Goal: Task Accomplishment & Management: Manage account settings

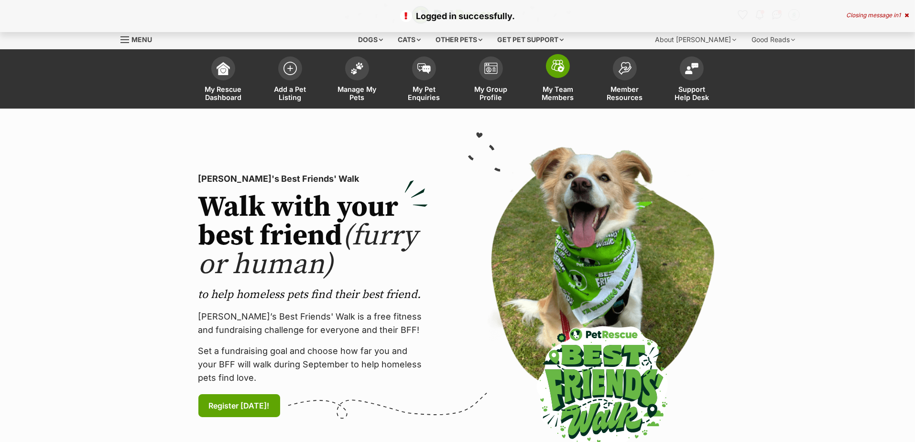
click at [562, 69] on img at bounding box center [557, 66] width 13 height 12
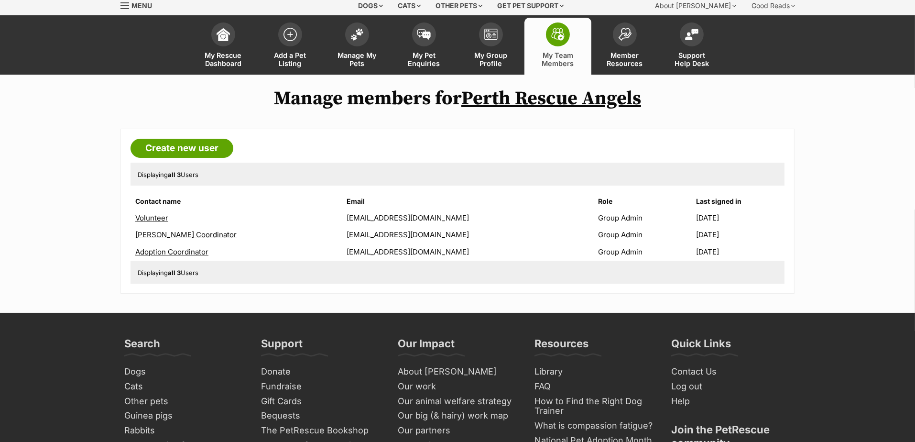
scroll to position [53, 0]
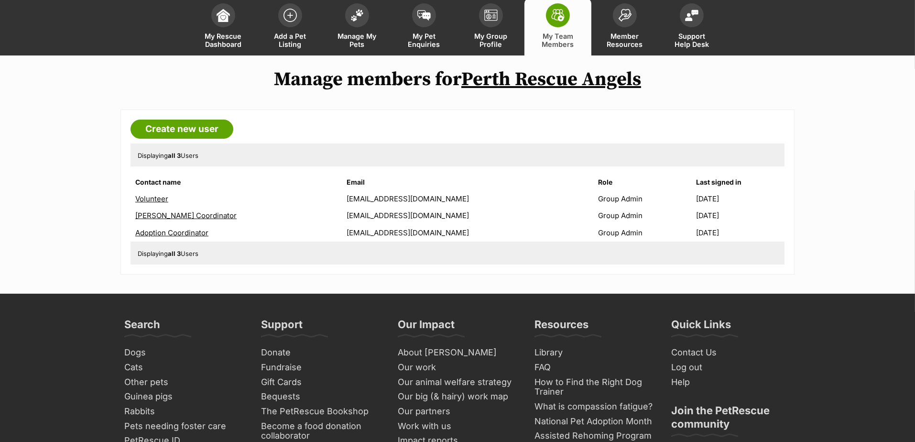
click at [184, 229] on link "Adoption Coordinator" at bounding box center [171, 232] width 73 height 9
click at [150, 198] on link "Volunteer" at bounding box center [151, 198] width 33 height 9
click at [154, 211] on link "[PERSON_NAME] Coordinator" at bounding box center [185, 215] width 101 height 9
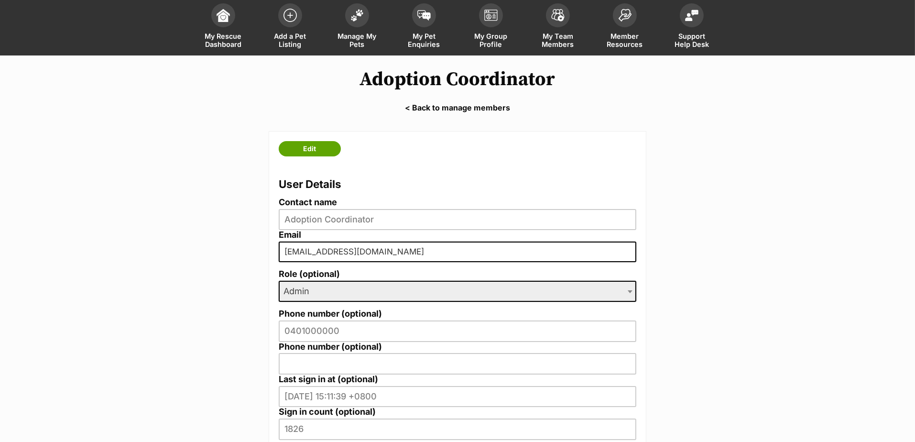
scroll to position [106, 0]
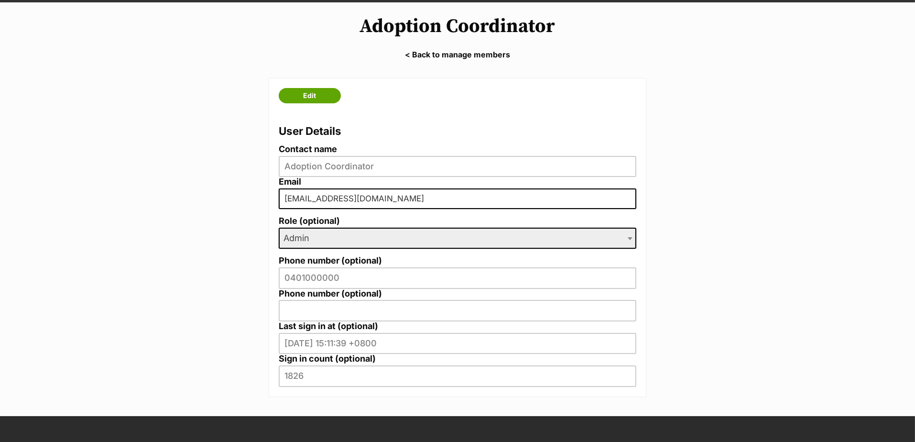
click at [252, 272] on main "Adoption Coordinator < Back to manage members Edit User Details Contact name Ad…" at bounding box center [457, 209] width 915 height 414
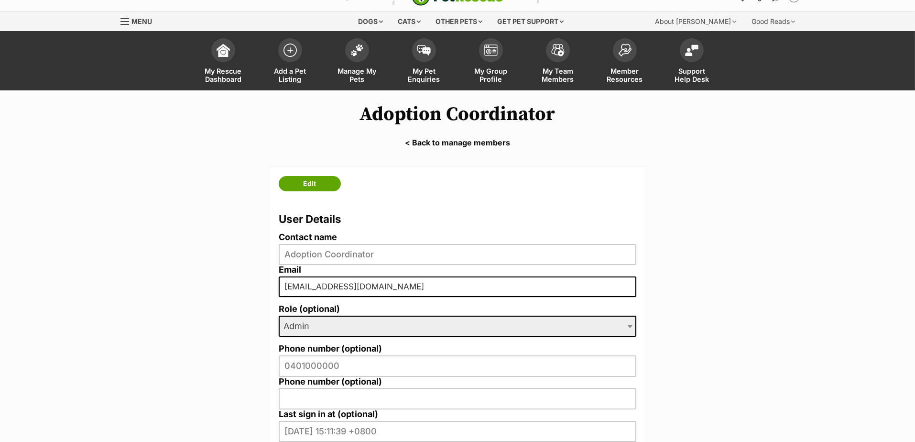
scroll to position [0, 0]
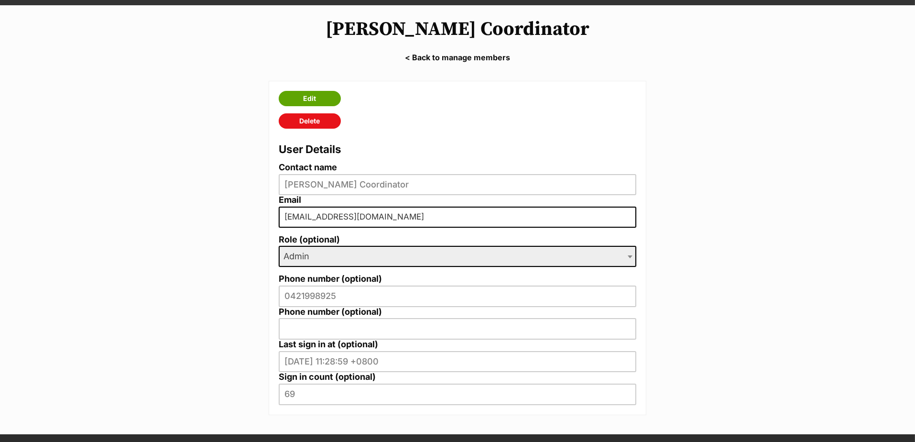
scroll to position [106, 0]
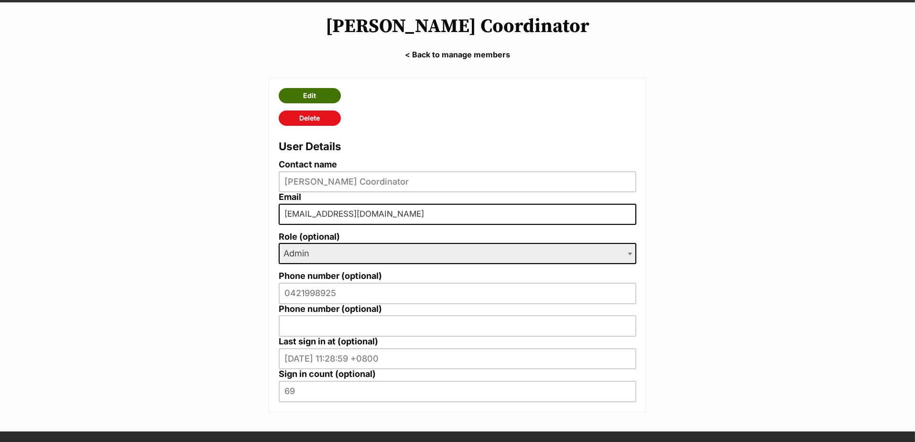
click at [308, 88] on link "Edit" at bounding box center [310, 95] width 62 height 15
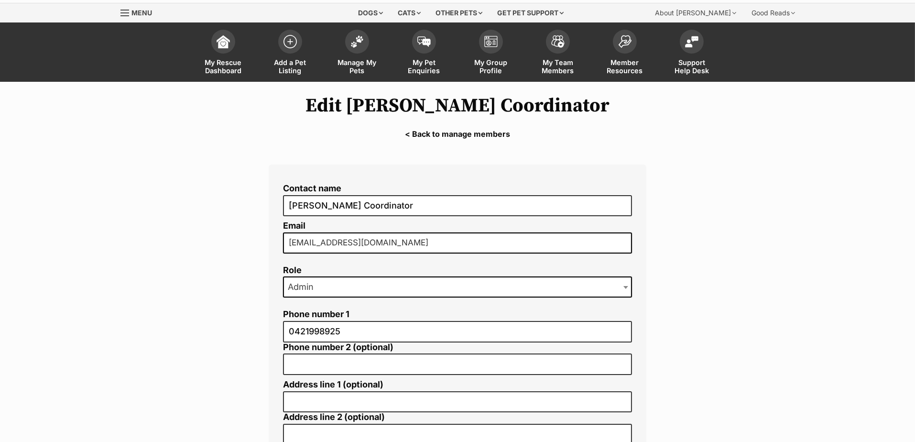
scroll to position [53, 0]
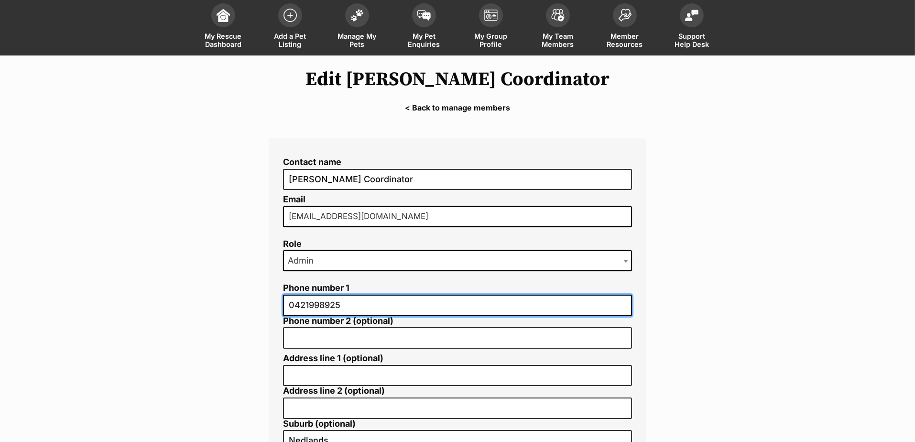
click at [345, 302] on input "0421998925" at bounding box center [457, 306] width 349 height 22
drag, startPoint x: 345, startPoint y: 302, endPoint x: 260, endPoint y: 292, distance: 85.7
click at [260, 292] on div "Contact name Foster Coordinator Email meow@perthrescueangels.org Role Admin Mem…" at bounding box center [457, 400] width 406 height 538
paste input "01000000"
type input "0401000000"
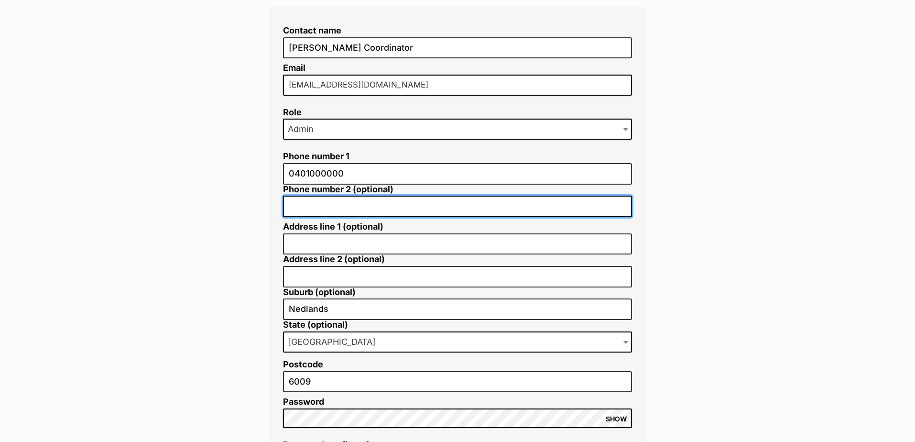
scroll to position [212, 0]
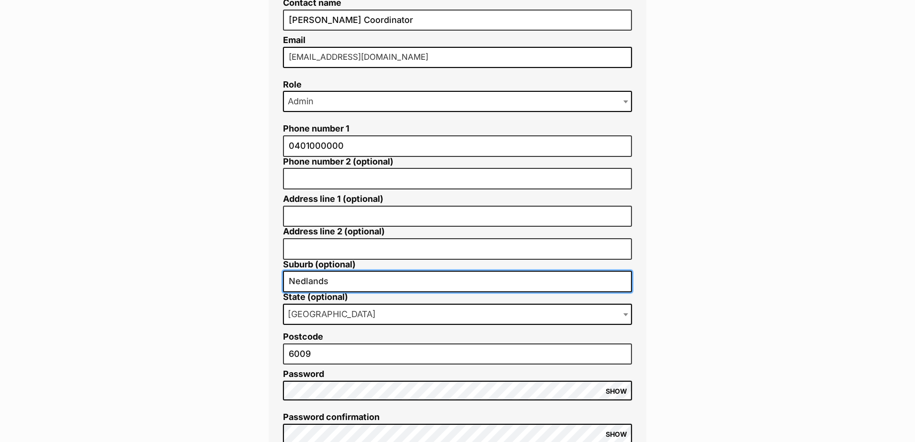
drag, startPoint x: 339, startPoint y: 273, endPoint x: 276, endPoint y: 268, distance: 63.3
click at [276, 268] on div "Contact name Foster Coordinator Email meow@perthrescueangels.org Role Admin Mem…" at bounding box center [458, 224] width 378 height 491
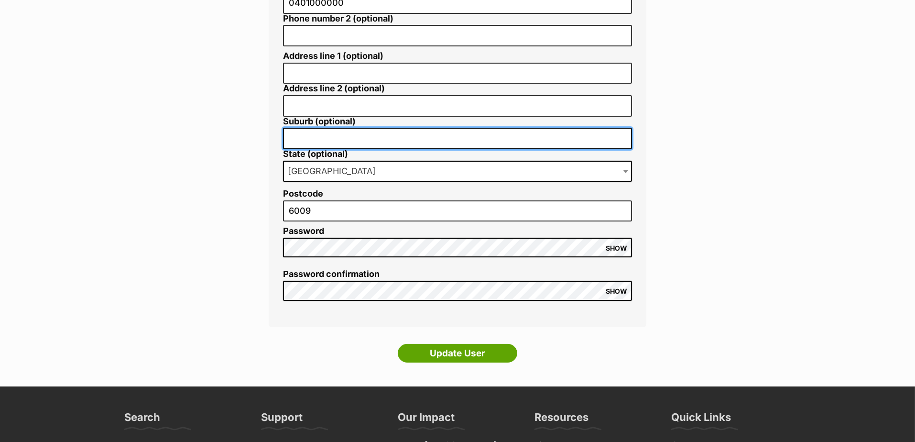
scroll to position [372, 0]
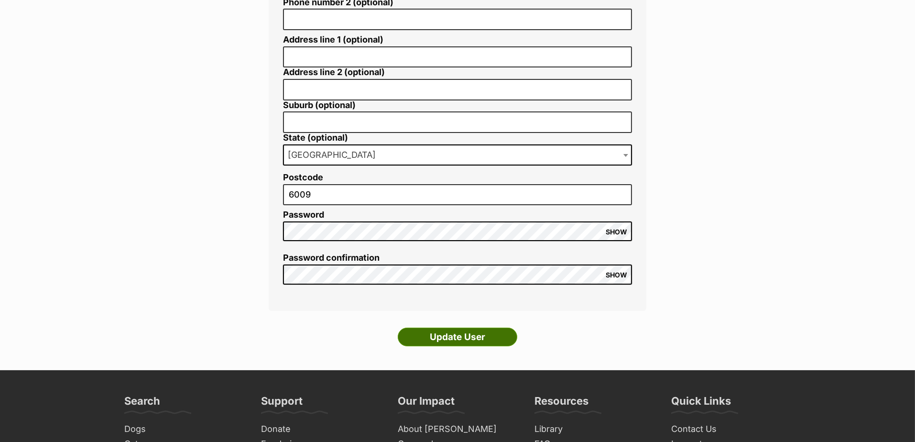
click at [438, 329] on input "Update User" at bounding box center [458, 337] width 120 height 19
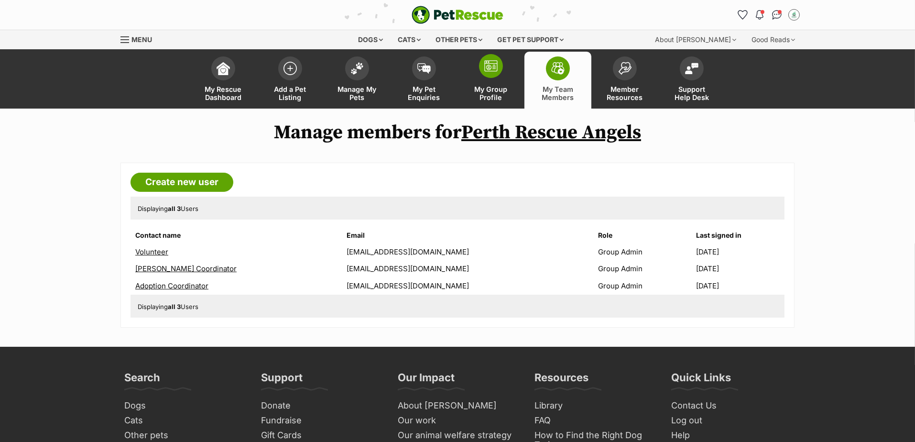
click at [488, 77] on link "My Group Profile" at bounding box center [491, 80] width 67 height 57
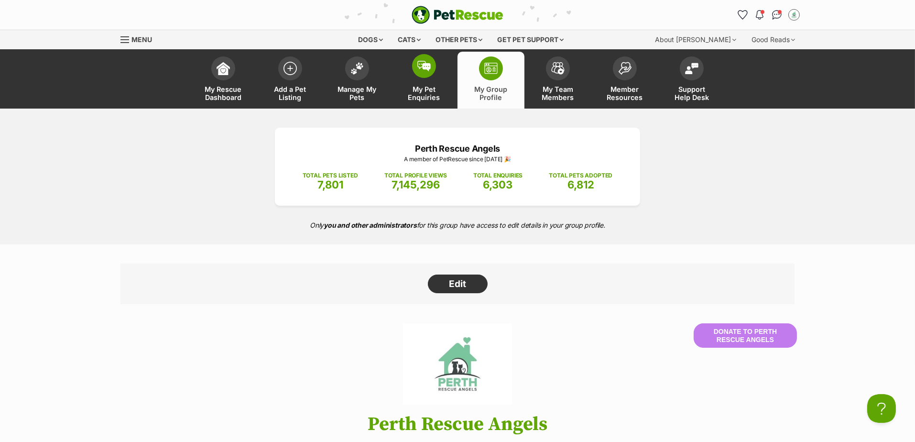
click at [420, 79] on link "My Pet Enquiries" at bounding box center [424, 80] width 67 height 57
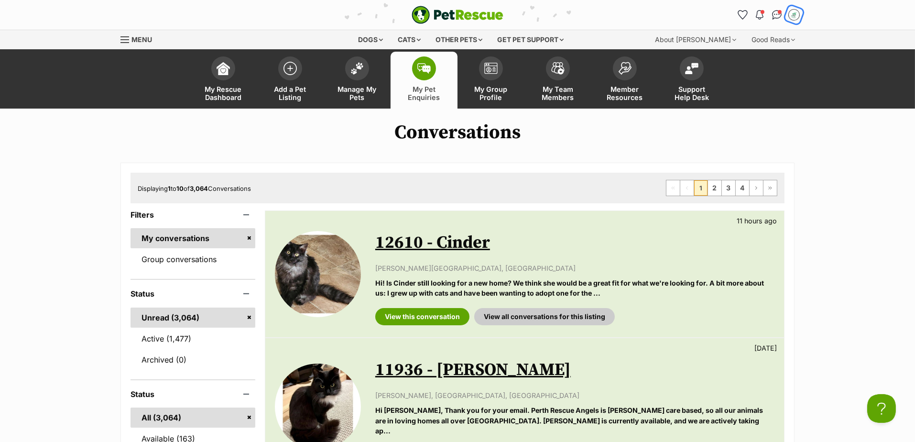
click at [795, 15] on img "My account" at bounding box center [794, 15] width 12 height 12
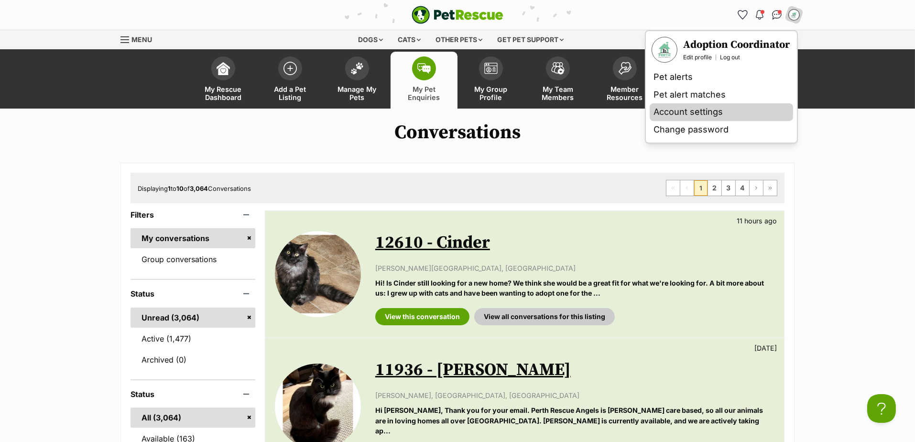
click at [685, 107] on link "Account settings" at bounding box center [721, 112] width 143 height 18
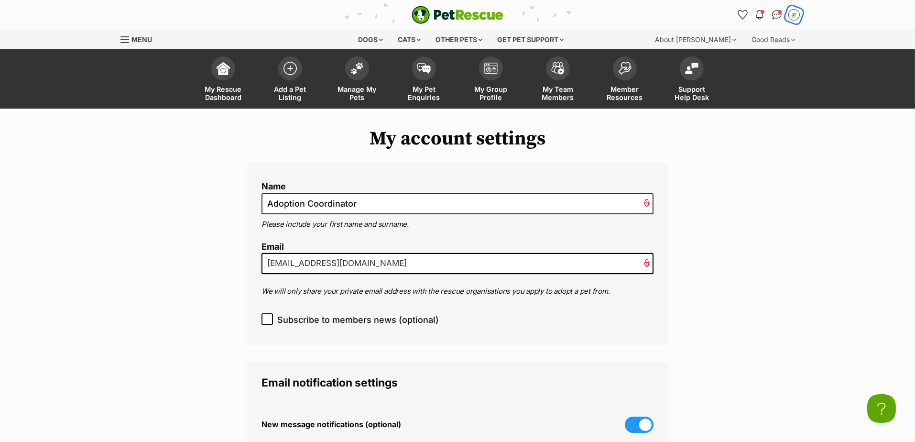
click at [792, 17] on img "My account" at bounding box center [794, 15] width 12 height 12
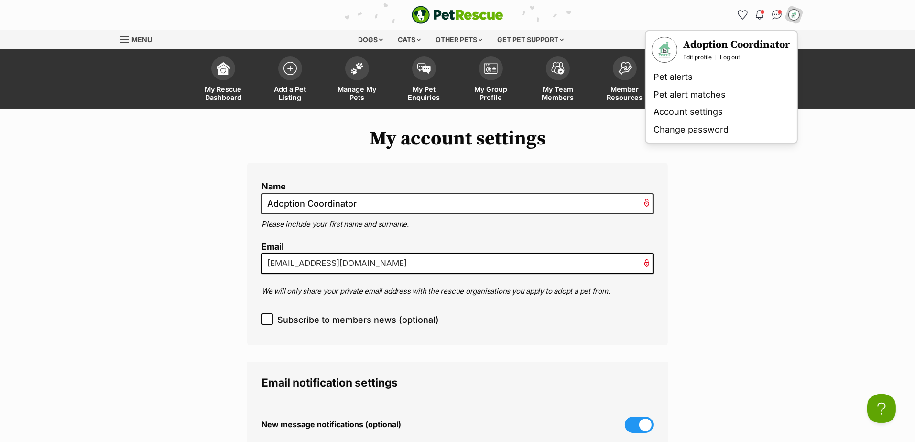
click at [144, 36] on span "Menu" at bounding box center [142, 39] width 21 height 8
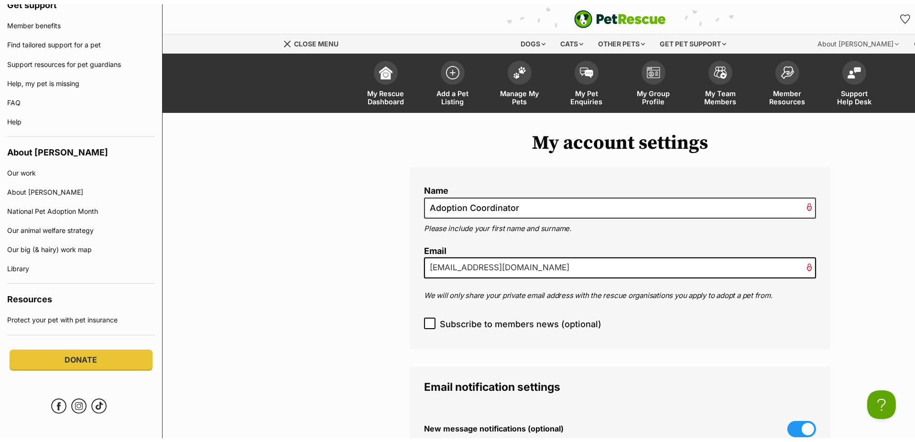
scroll to position [598, 0]
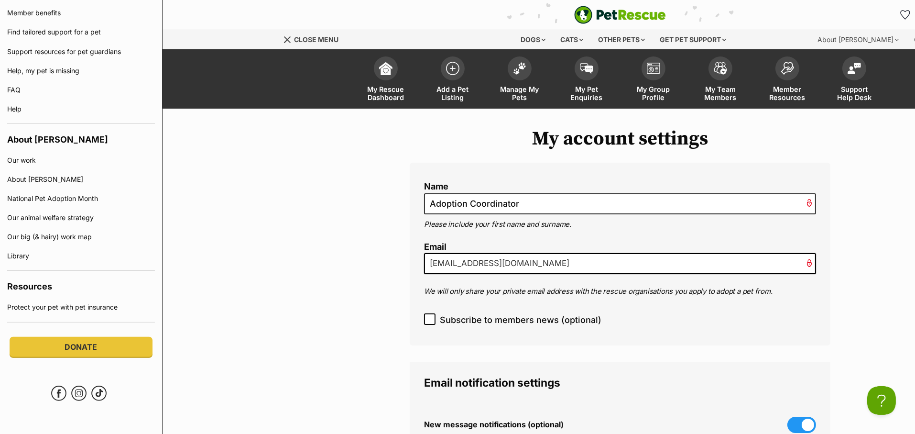
click at [292, 41] on div "Menu" at bounding box center [288, 40] width 10 height 8
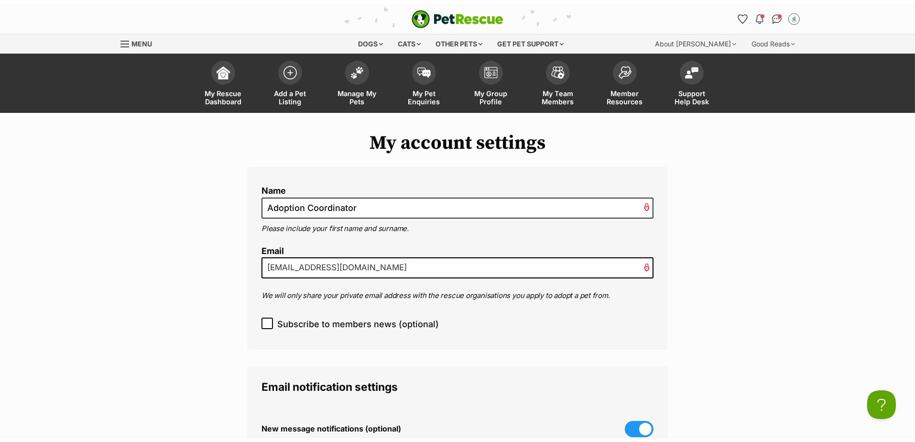
scroll to position [590, 0]
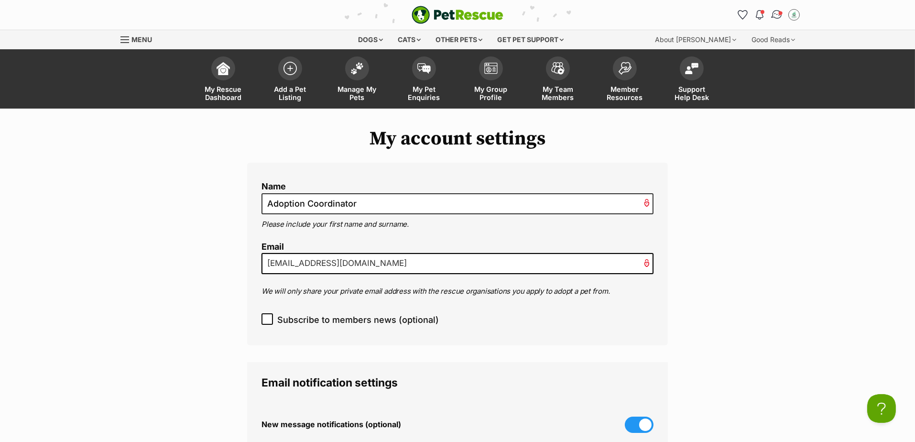
click at [776, 14] on img "Conversations" at bounding box center [777, 15] width 13 height 12
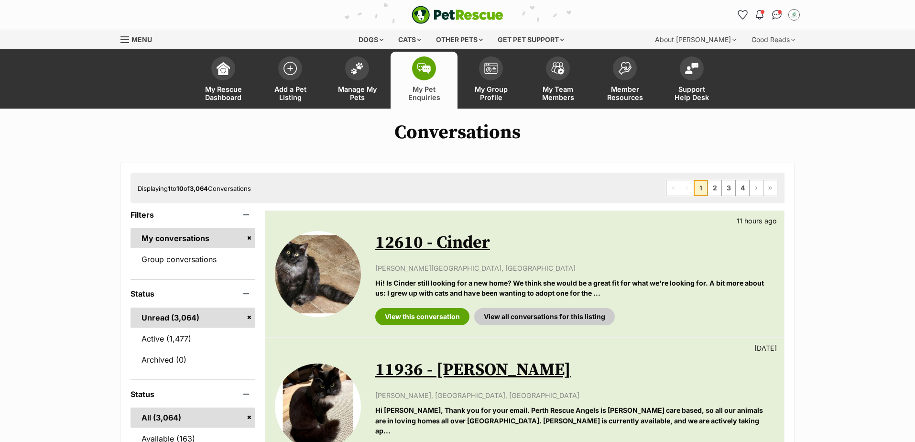
click at [761, 13] on span "Notifications" at bounding box center [763, 12] width 4 height 4
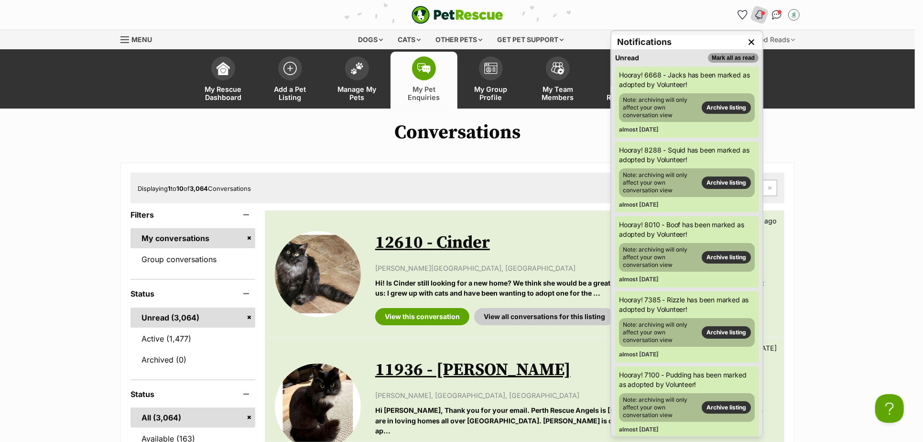
click at [716, 55] on button "Mark all as read" at bounding box center [733, 58] width 51 height 10
click at [798, 16] on img "My account" at bounding box center [794, 15] width 12 height 12
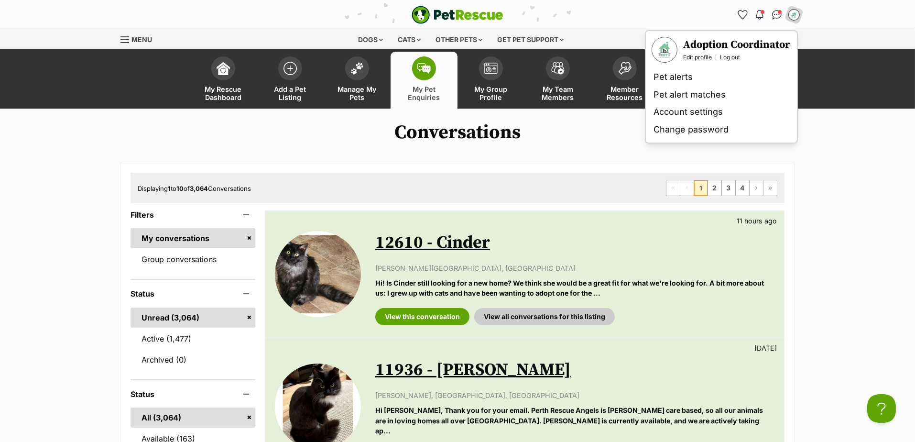
click at [697, 56] on link "Edit profile" at bounding box center [697, 58] width 29 height 8
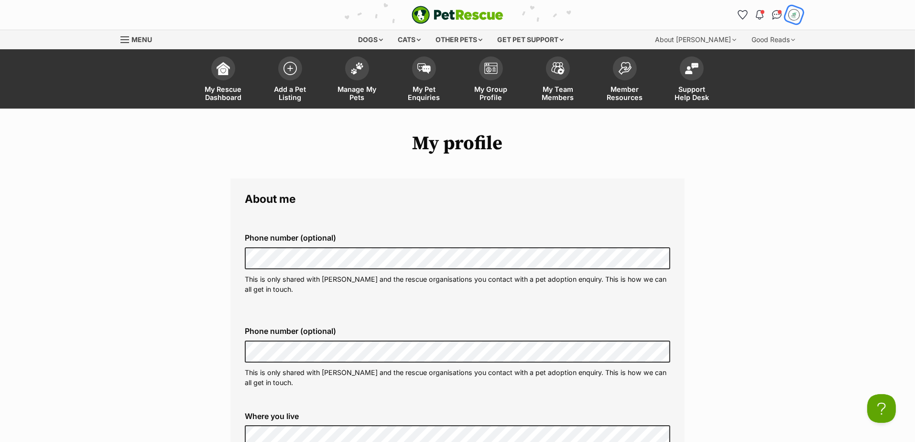
click at [793, 13] on img "My account" at bounding box center [794, 15] width 12 height 12
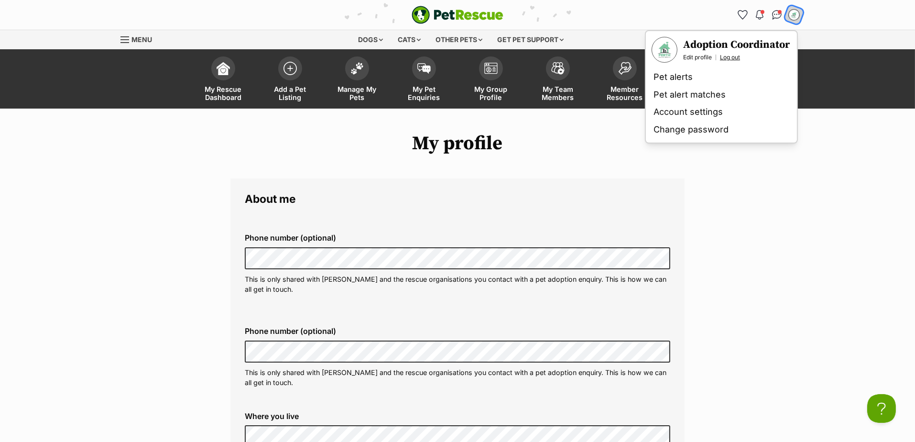
click at [727, 55] on link "Log out" at bounding box center [730, 58] width 20 height 8
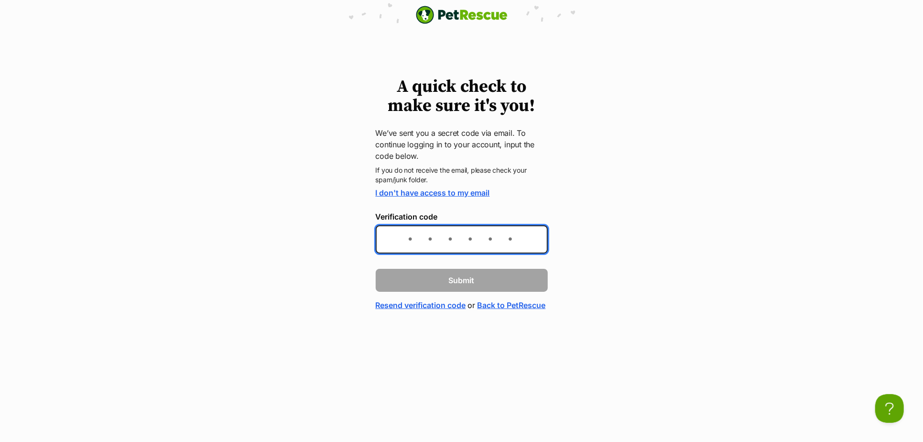
click at [451, 242] on input "Verification code" at bounding box center [462, 239] width 172 height 28
paste input "2263e8"
type input "2263e8"
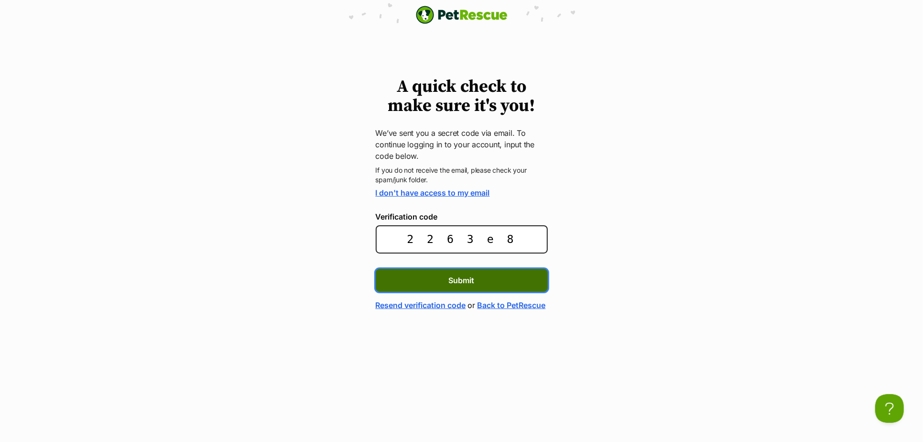
click at [462, 274] on span "Submit" at bounding box center [462, 279] width 26 height 11
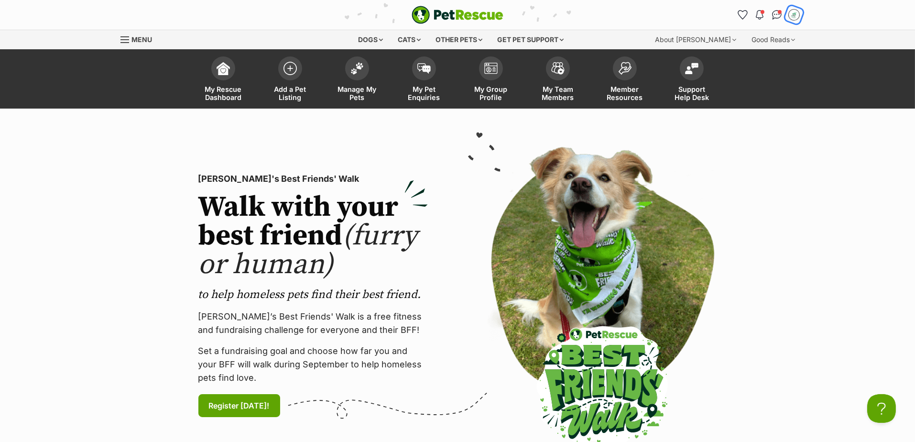
click at [793, 14] on img "My account" at bounding box center [794, 15] width 12 height 12
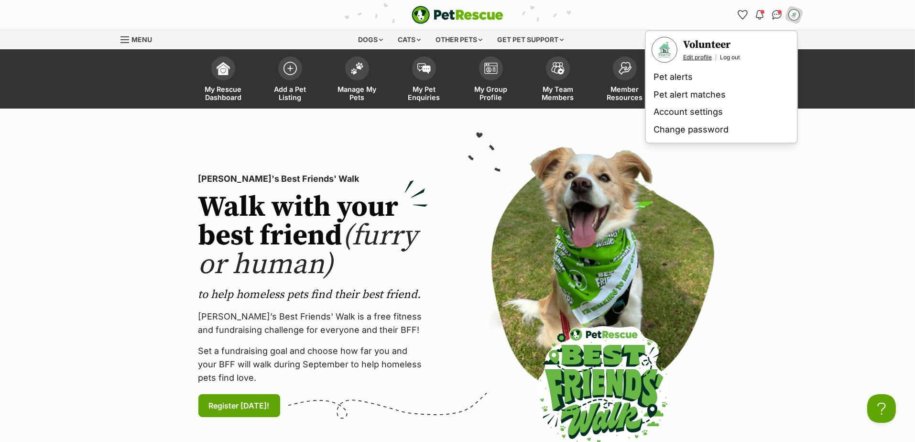
click at [691, 56] on link "Edit profile" at bounding box center [697, 58] width 29 height 8
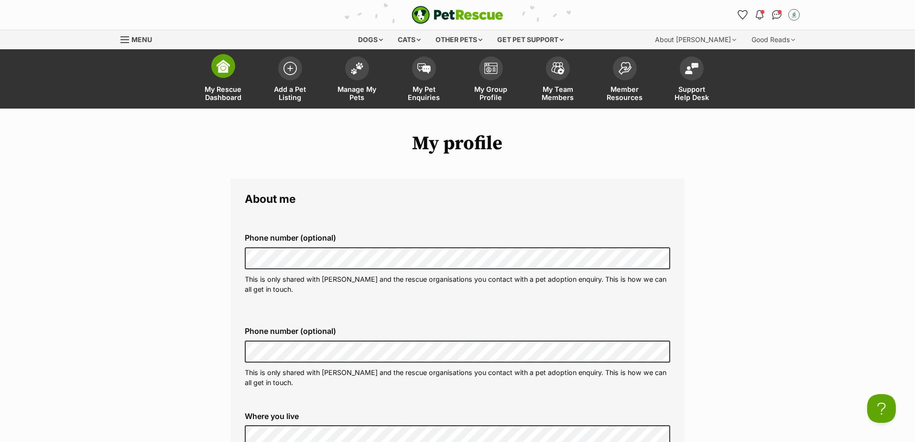
click at [229, 69] on img at bounding box center [223, 65] width 13 height 13
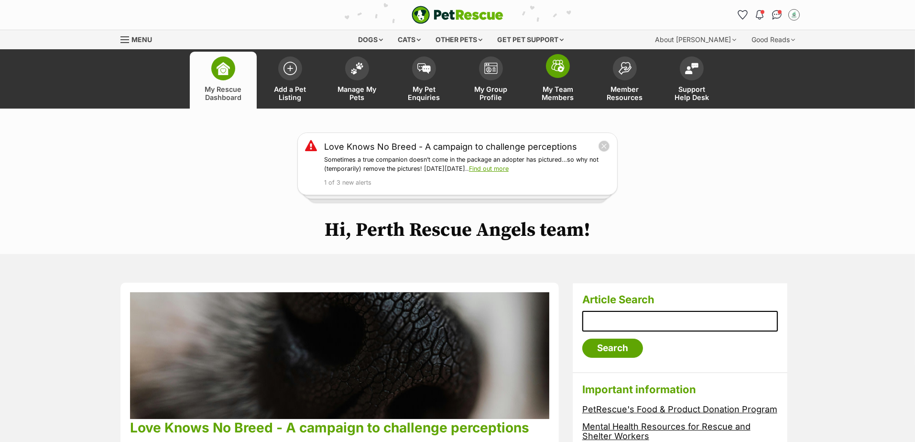
click at [555, 71] on img at bounding box center [557, 66] width 13 height 12
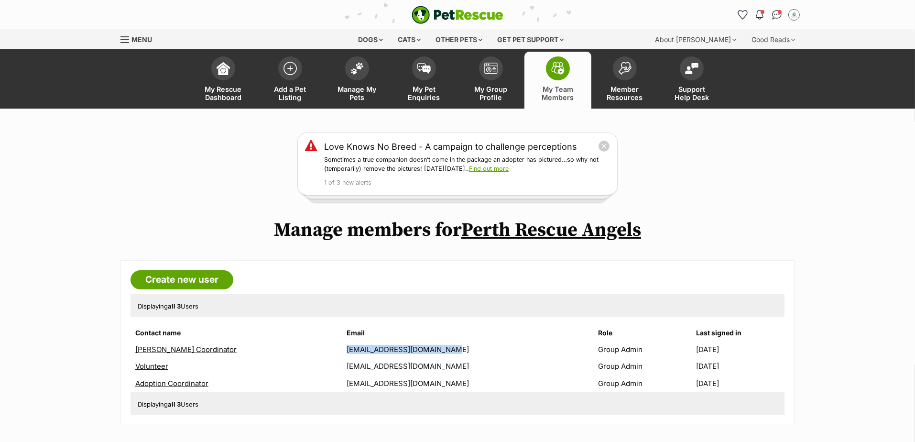
drag, startPoint x: 309, startPoint y: 347, endPoint x: 414, endPoint y: 344, distance: 104.3
click at [414, 344] on td "[EMAIL_ADDRESS][DOMAIN_NAME]" at bounding box center [468, 349] width 251 height 16
copy td "[EMAIL_ADDRESS][DOMAIN_NAME]"
click at [778, 14] on img "Conversations" at bounding box center [777, 15] width 13 height 12
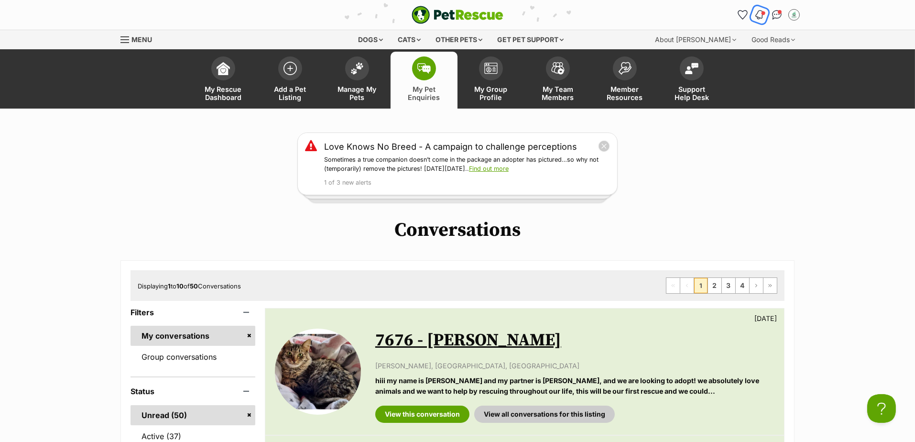
click at [758, 13] on img "Notifications" at bounding box center [760, 14] width 11 height 11
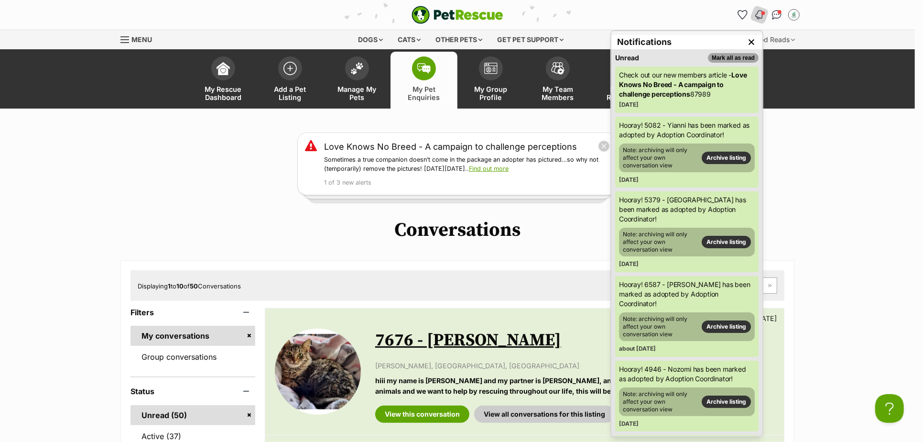
click at [729, 55] on button "Mark all as read" at bounding box center [733, 58] width 51 height 10
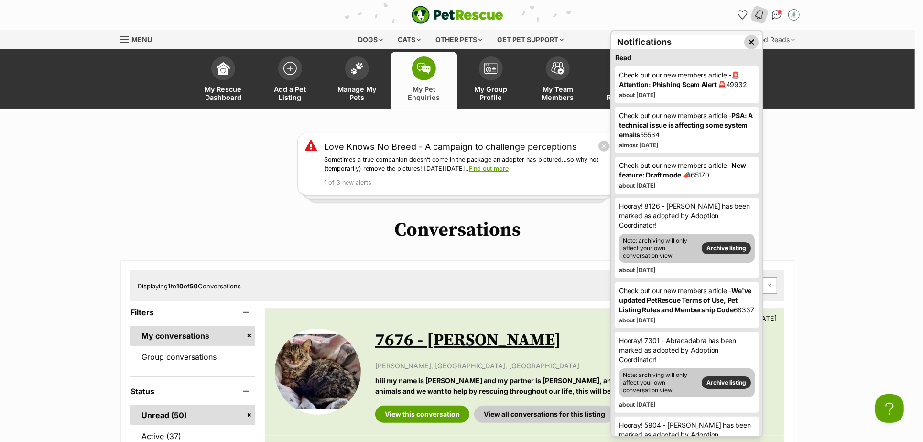
click at [746, 41] on img "Close dropdown" at bounding box center [751, 42] width 11 height 11
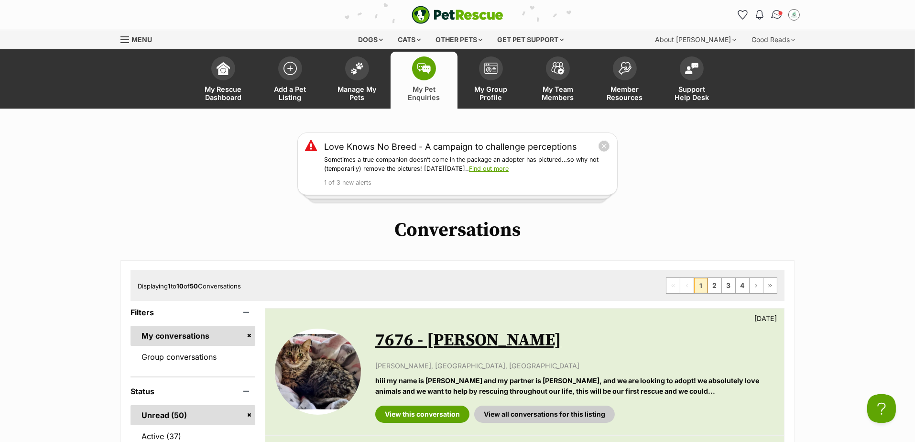
click at [776, 14] on img "Conversations" at bounding box center [777, 15] width 13 height 12
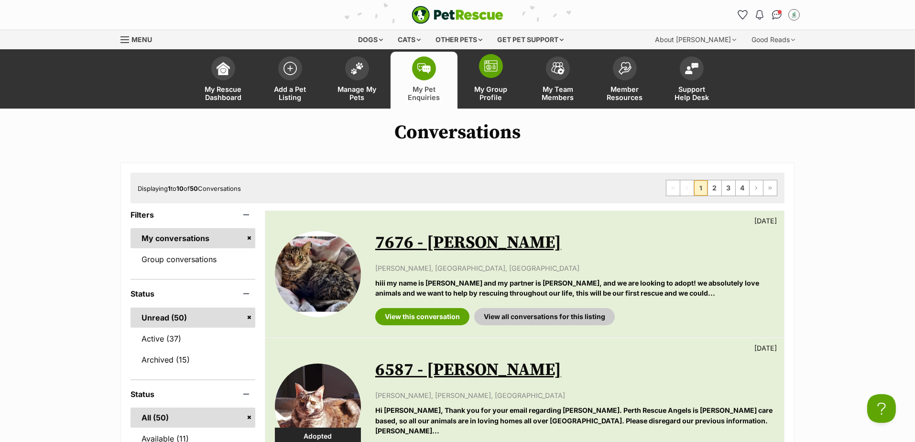
click at [488, 64] on img at bounding box center [490, 65] width 13 height 11
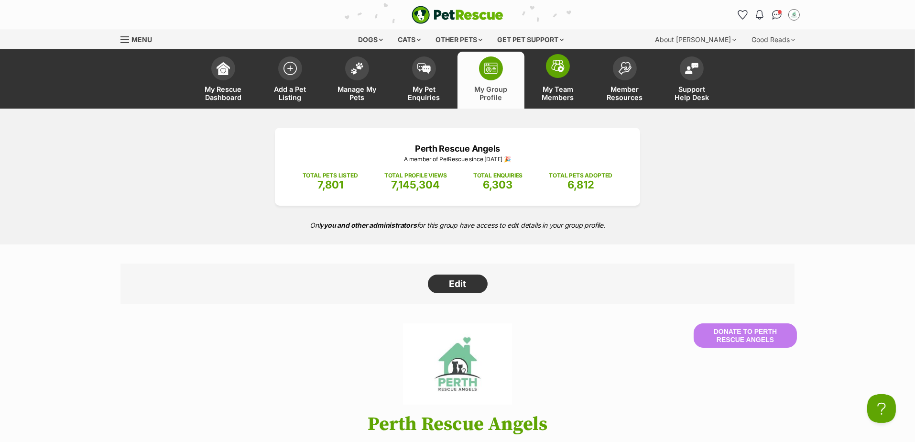
click at [551, 86] on span "My Team Members" at bounding box center [558, 93] width 43 height 16
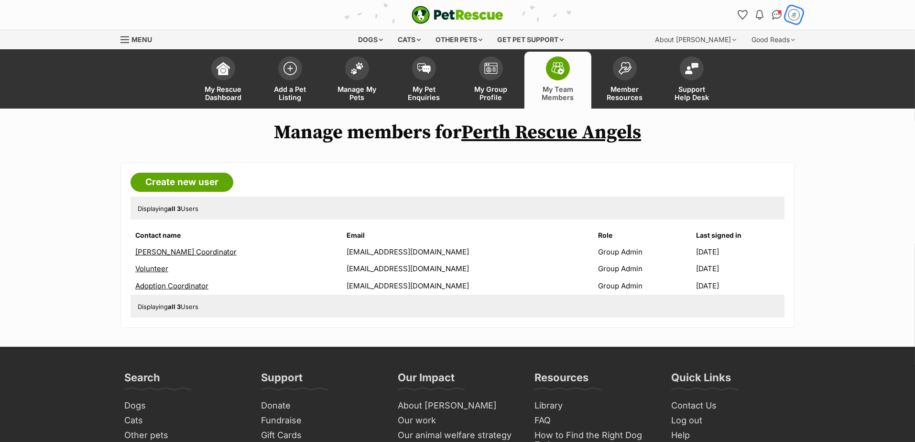
click at [798, 14] on img "My account" at bounding box center [794, 15] width 12 height 12
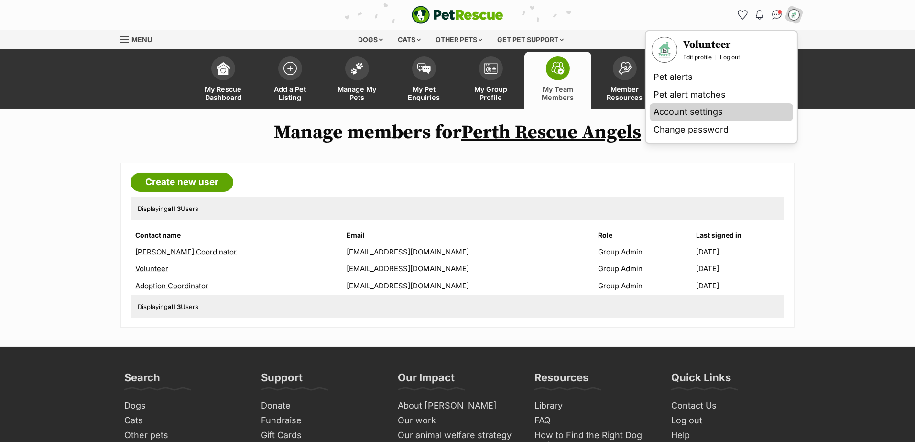
click at [680, 112] on link "Account settings" at bounding box center [721, 112] width 143 height 18
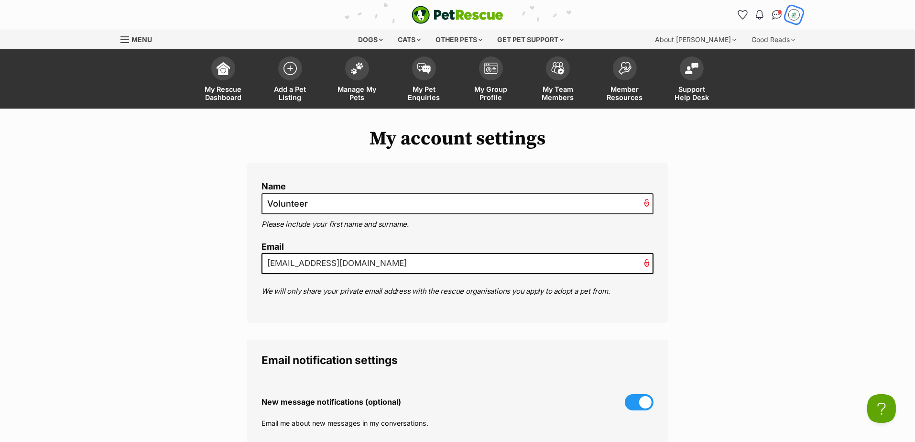
click at [797, 18] on img "My account" at bounding box center [794, 15] width 12 height 12
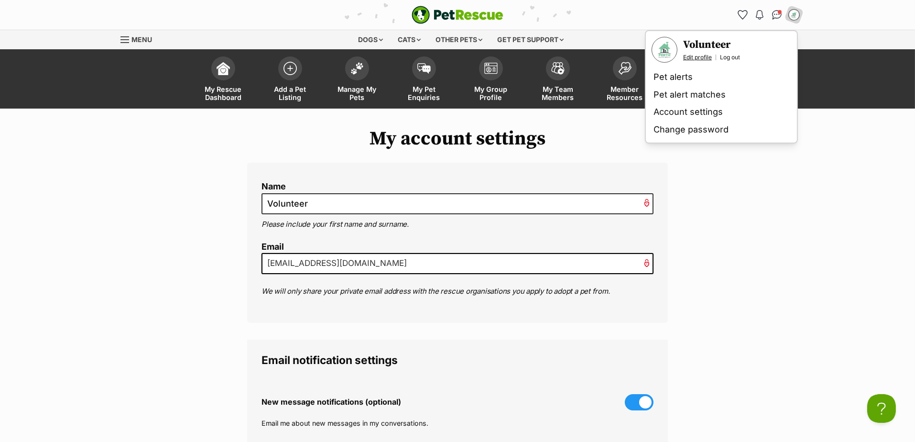
click at [694, 54] on link "Edit profile" at bounding box center [697, 58] width 29 height 8
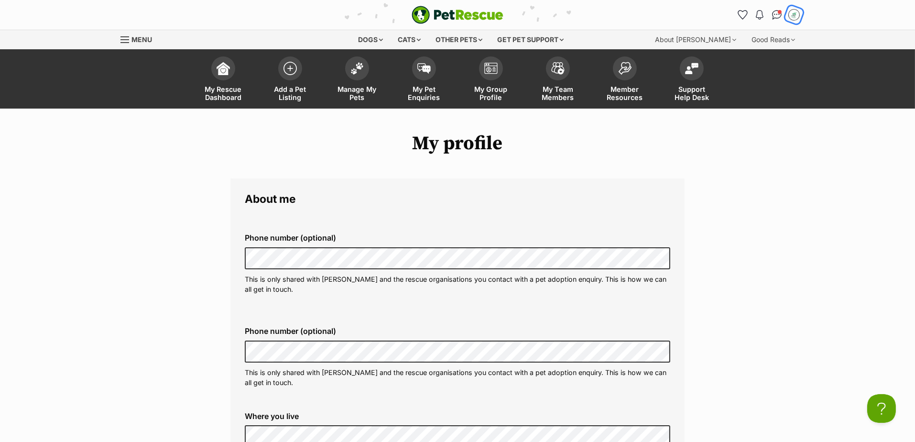
click at [793, 18] on img "My account" at bounding box center [794, 15] width 12 height 12
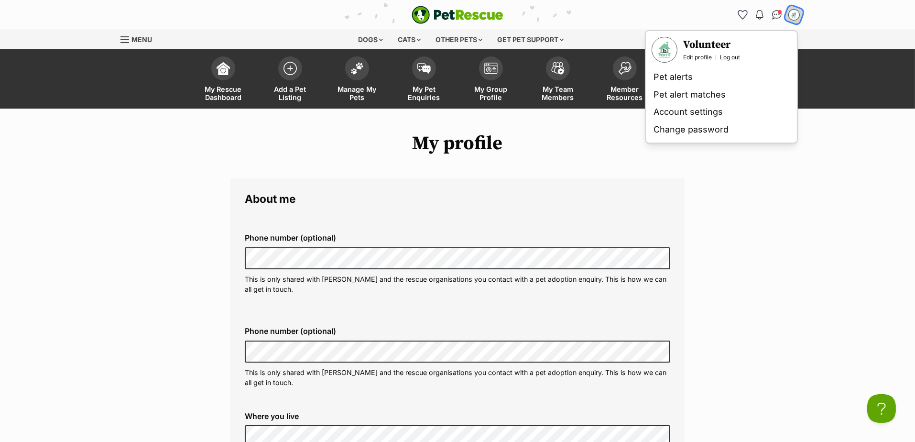
click at [735, 59] on link "Log out" at bounding box center [730, 58] width 20 height 8
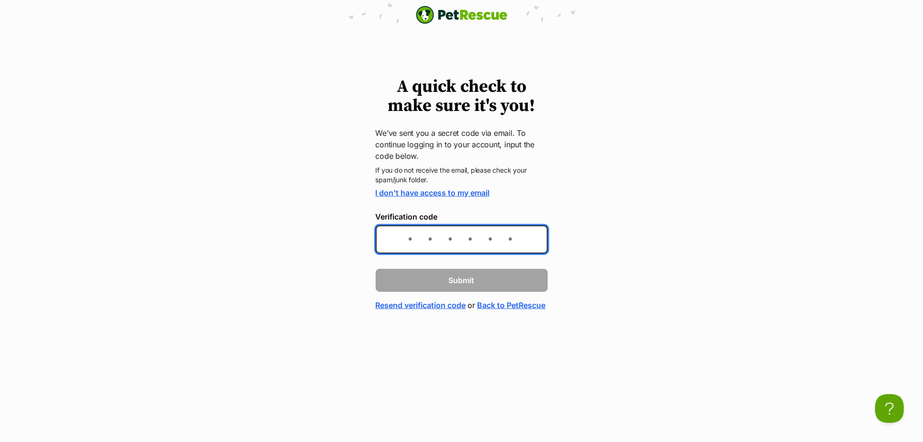
click at [419, 238] on input "Verification code" at bounding box center [462, 239] width 172 height 28
paste input "aa396b"
type input "aa396b"
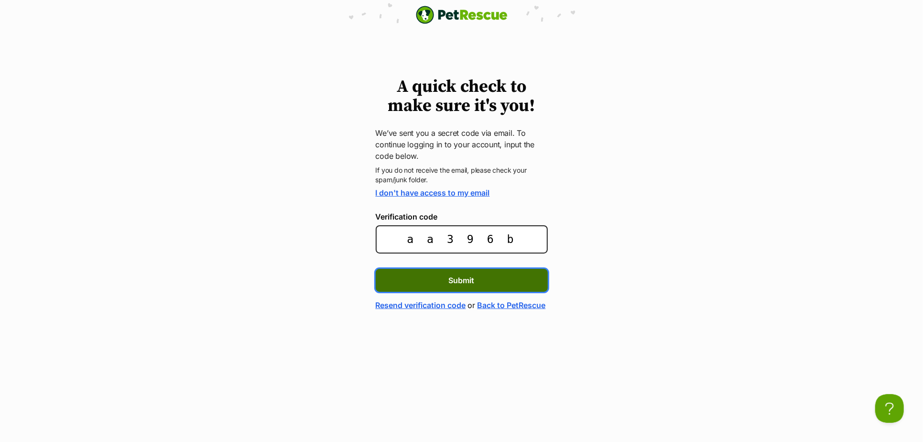
click at [443, 278] on button "Submit" at bounding box center [462, 280] width 172 height 23
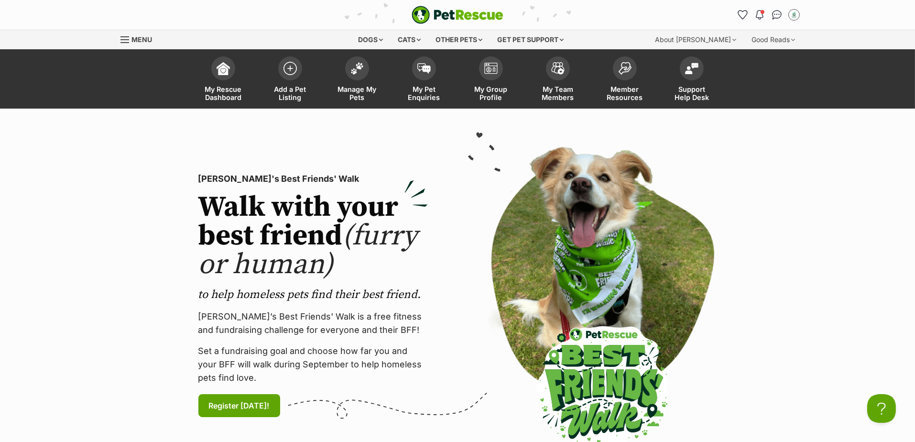
scroll to position [0, 9]
click at [793, 11] on img "My account" at bounding box center [794, 15] width 12 height 12
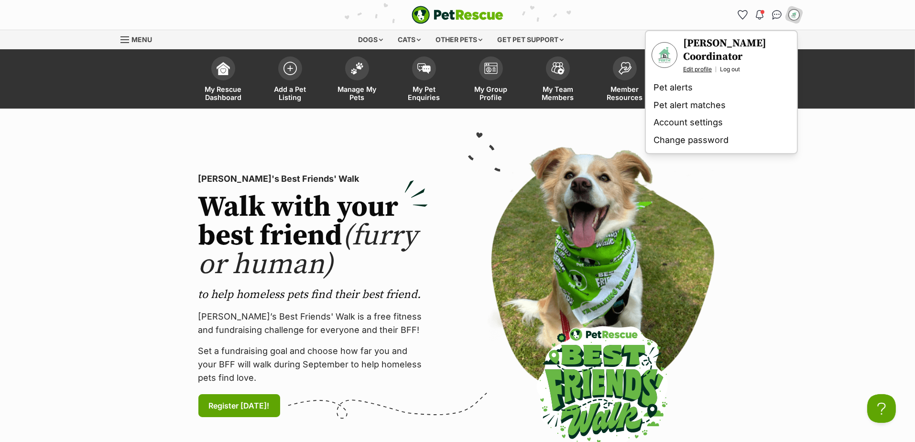
click at [692, 66] on link "Edit profile" at bounding box center [697, 70] width 29 height 8
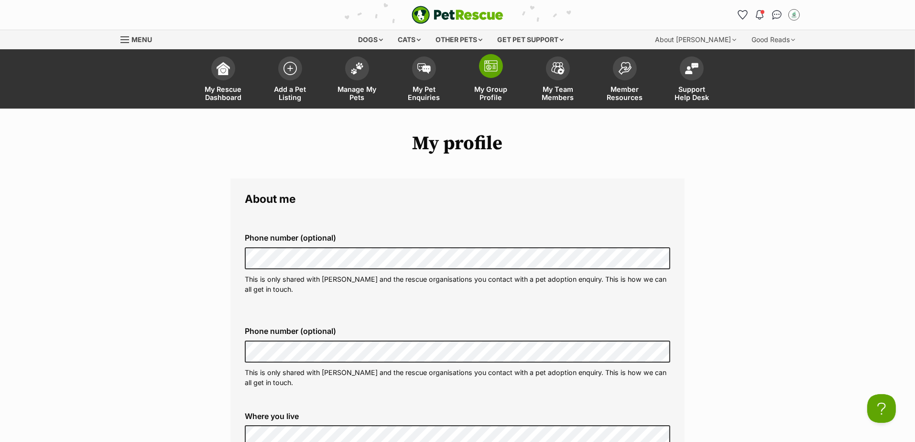
click at [489, 72] on span at bounding box center [491, 66] width 24 height 24
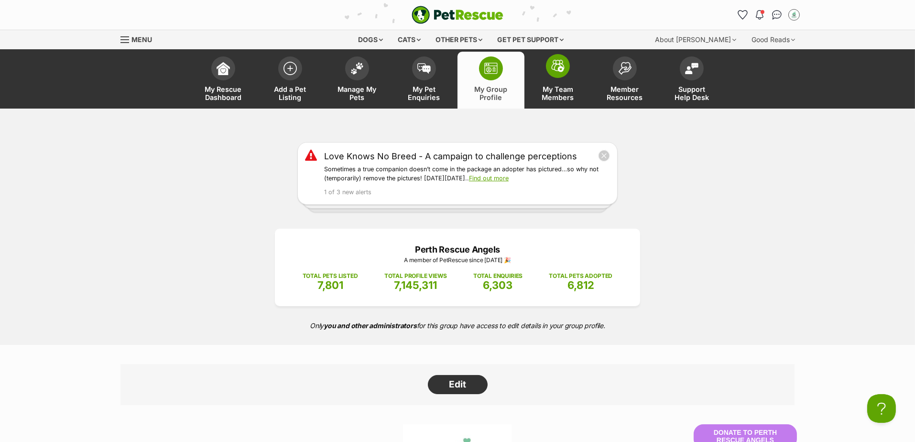
click at [537, 66] on link "My Team Members" at bounding box center [558, 80] width 67 height 57
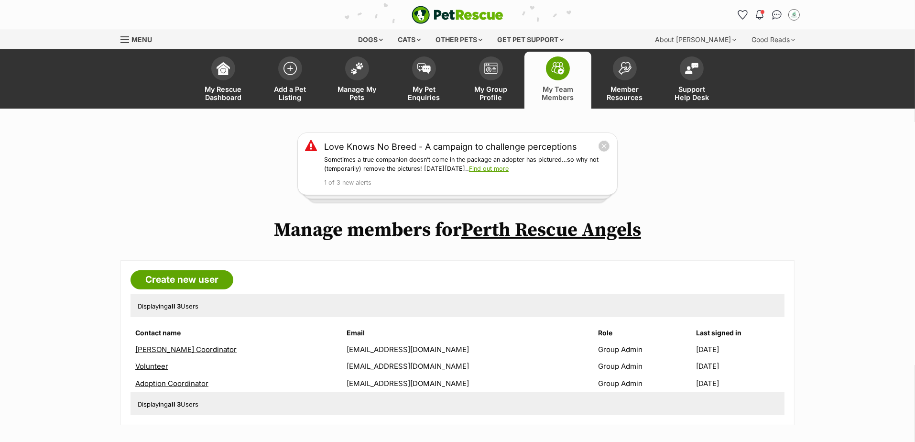
click at [127, 40] on div "Menu" at bounding box center [126, 40] width 10 height 8
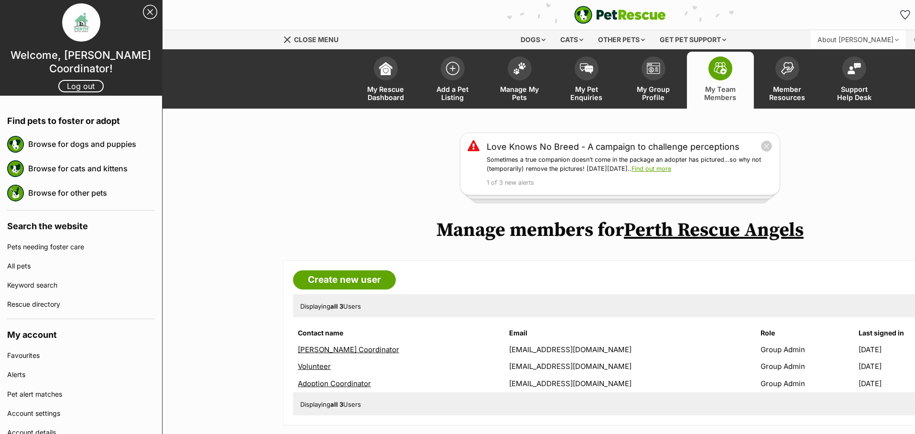
click at [867, 38] on div "About [PERSON_NAME]" at bounding box center [858, 39] width 95 height 19
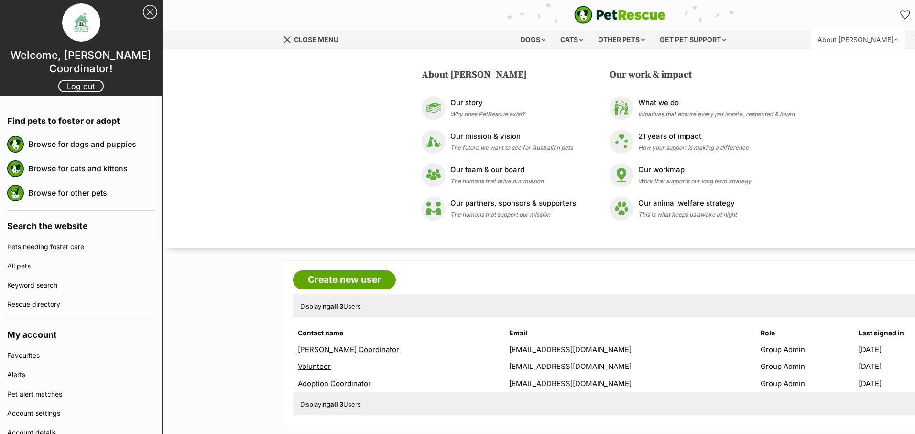
click at [303, 44] on link "Close menu" at bounding box center [314, 38] width 62 height 17
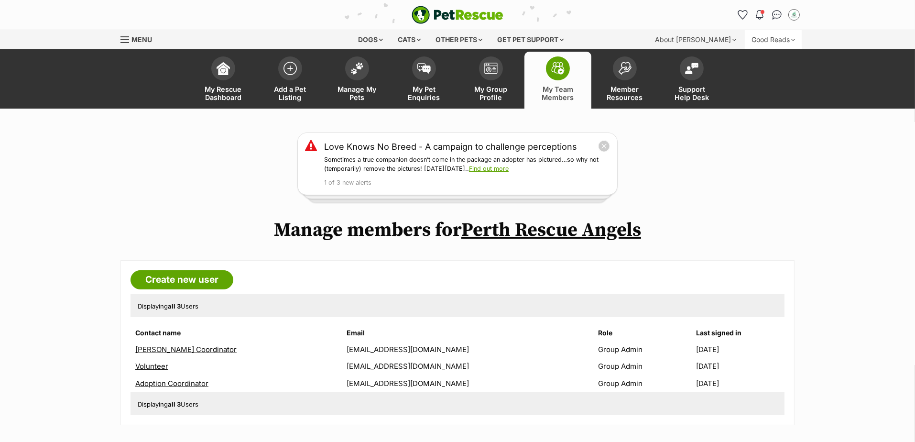
click at [793, 39] on div "Good Reads" at bounding box center [773, 39] width 57 height 19
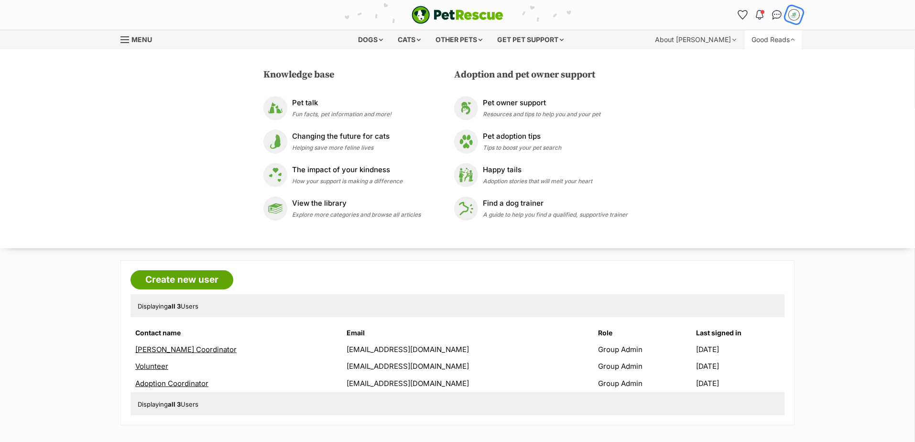
click at [794, 13] on img "My account" at bounding box center [794, 15] width 12 height 12
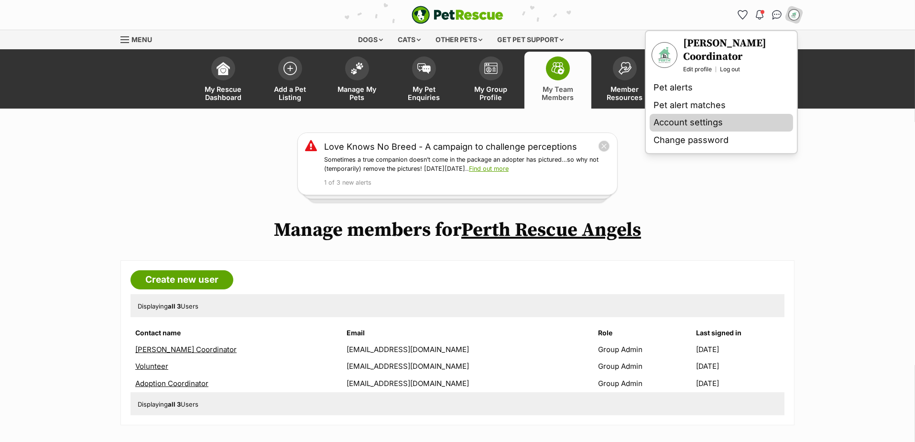
click at [695, 114] on link "Account settings" at bounding box center [721, 123] width 143 height 18
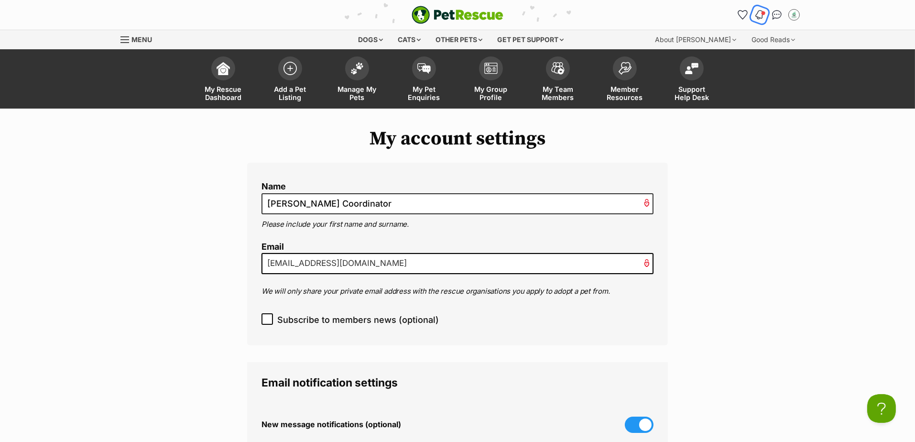
click at [761, 15] on img "Notifications" at bounding box center [760, 14] width 11 height 11
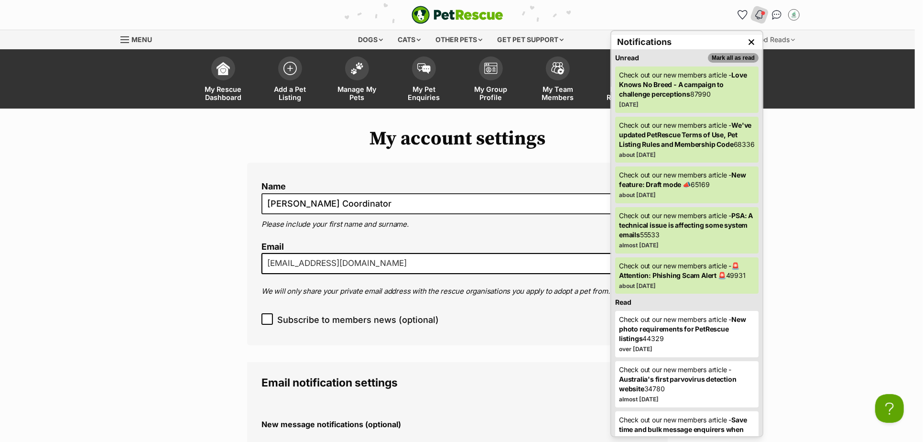
click at [713, 56] on button "Mark all as read" at bounding box center [733, 58] width 51 height 10
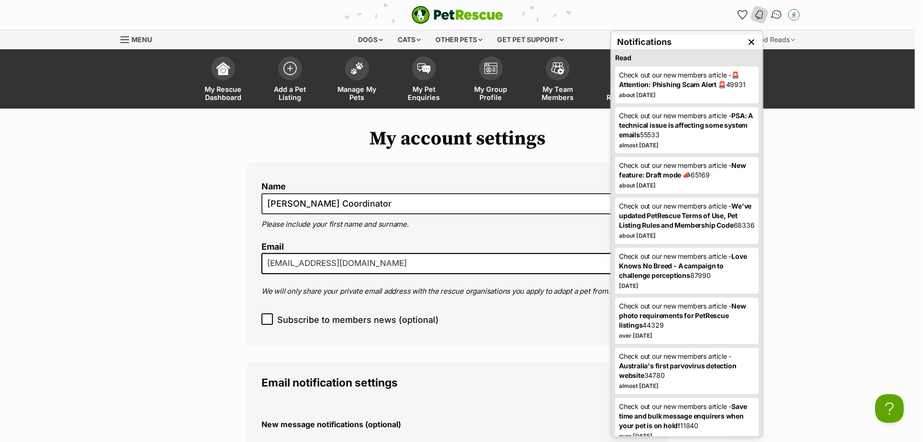
click at [780, 16] on img "Conversations" at bounding box center [777, 15] width 13 height 12
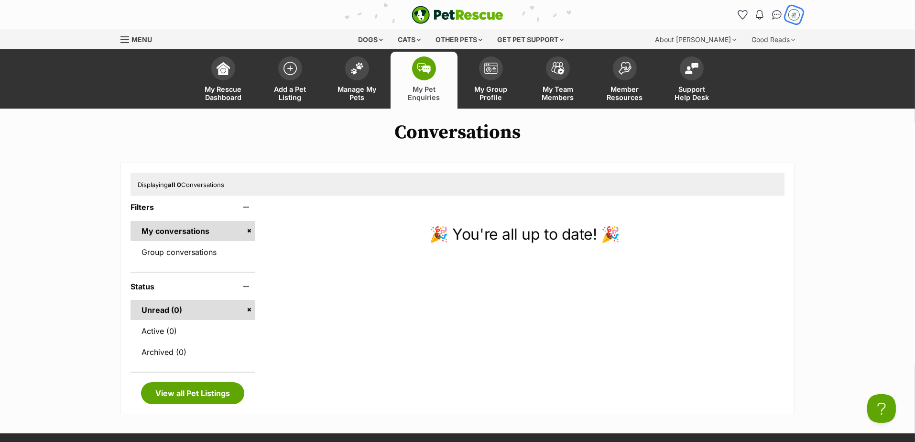
click at [797, 14] on img "My account" at bounding box center [794, 15] width 12 height 12
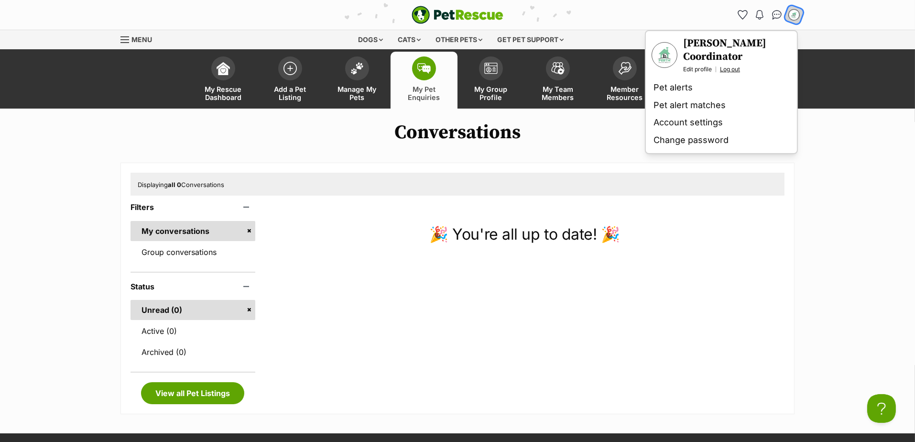
click at [727, 66] on link "Log out" at bounding box center [730, 70] width 20 height 8
